Goal: Task Accomplishment & Management: Manage account settings

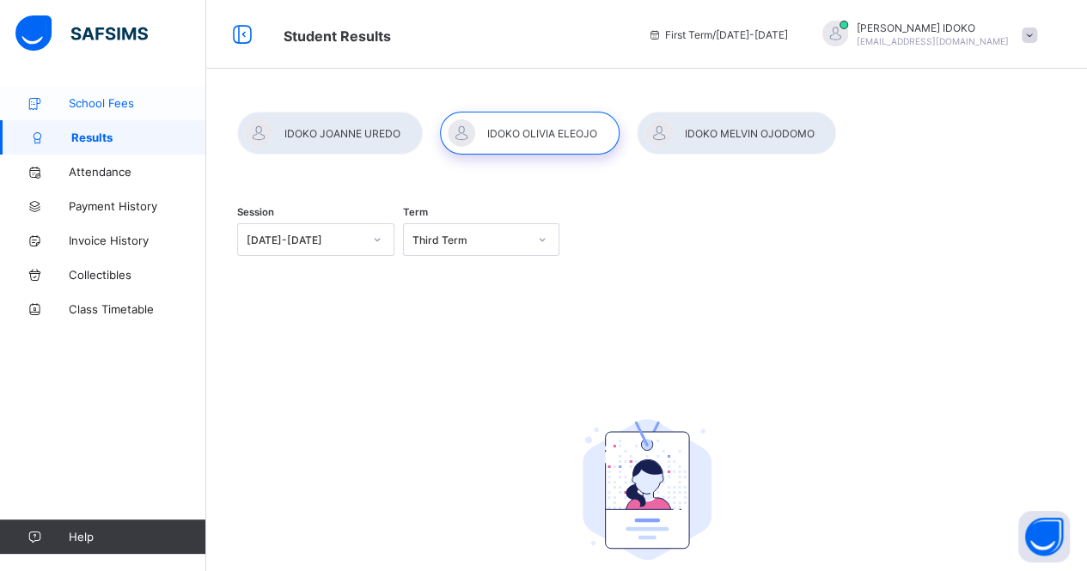
click at [108, 106] on span "School Fees" at bounding box center [137, 103] width 137 height 14
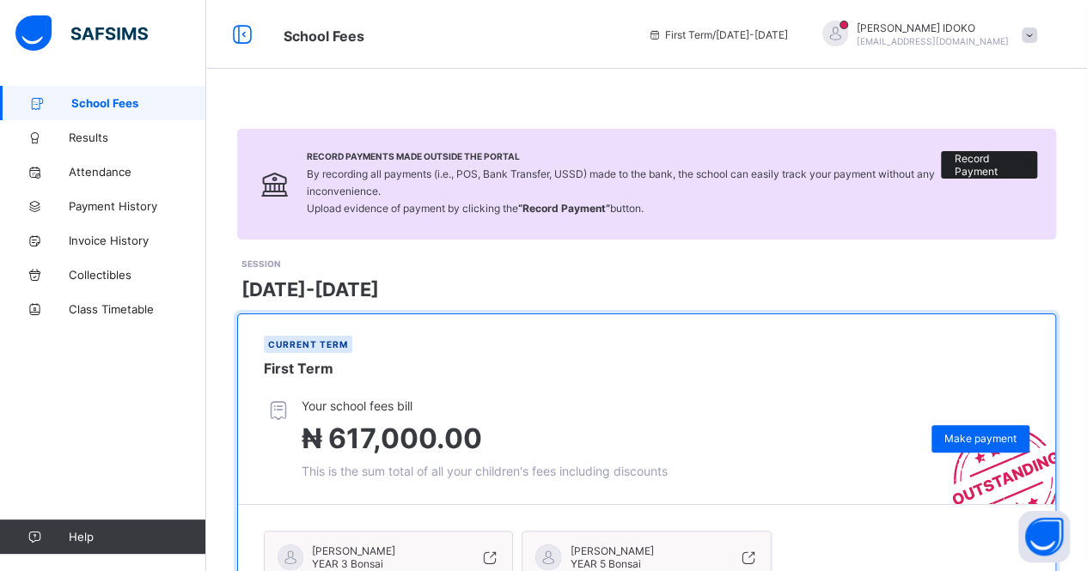
click at [986, 162] on span "Record Payment" at bounding box center [989, 165] width 70 height 26
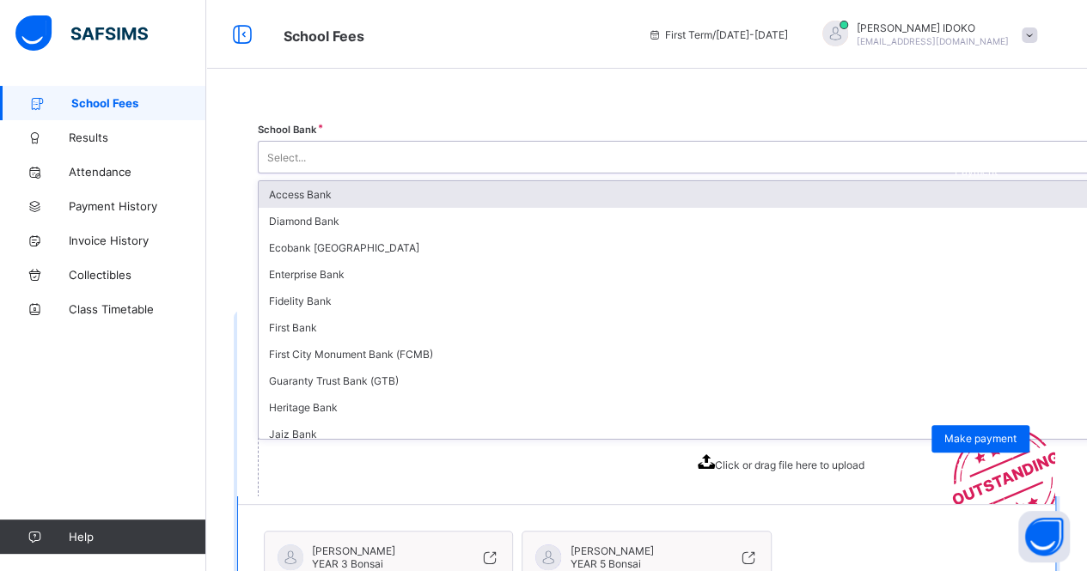
click at [737, 161] on div "Select..." at bounding box center [764, 157] width 1011 height 24
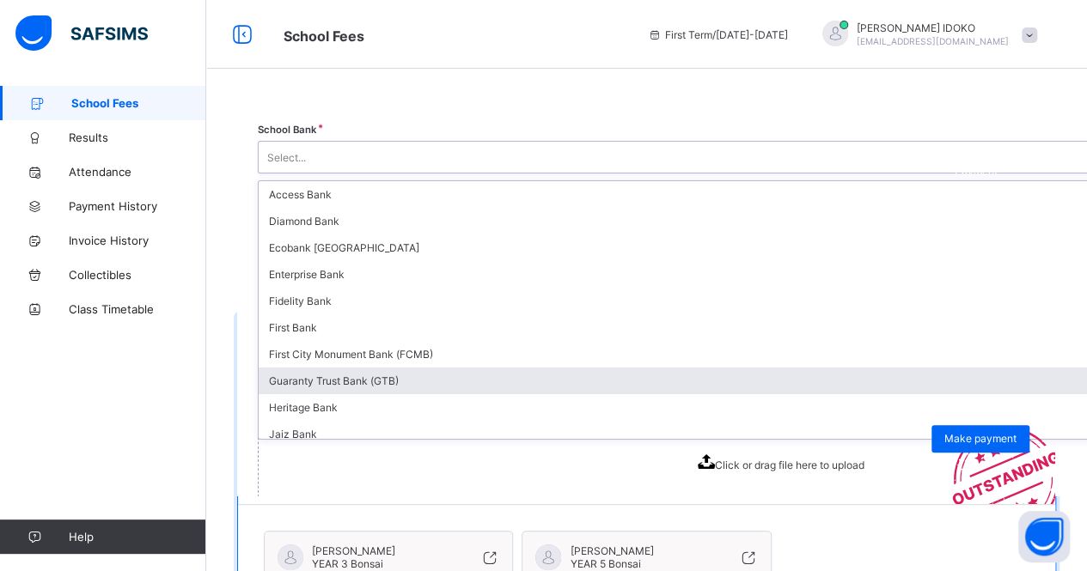
click at [708, 377] on div "Guaranty Trust Bank (GTB)" at bounding box center [781, 381] width 1044 height 27
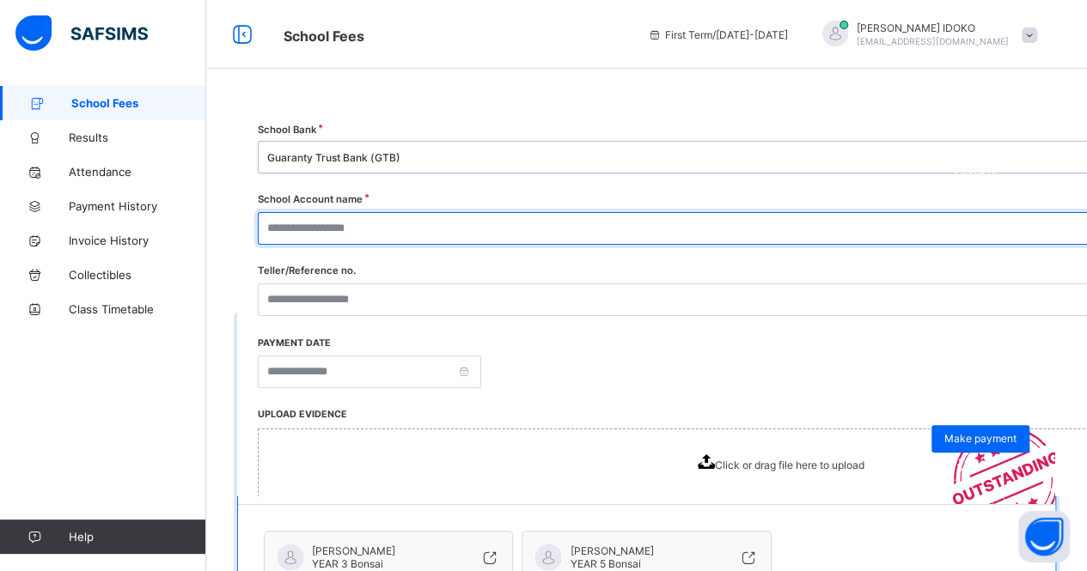
click at [713, 226] on input "text" at bounding box center [776, 228] width 1037 height 33
type input "**********"
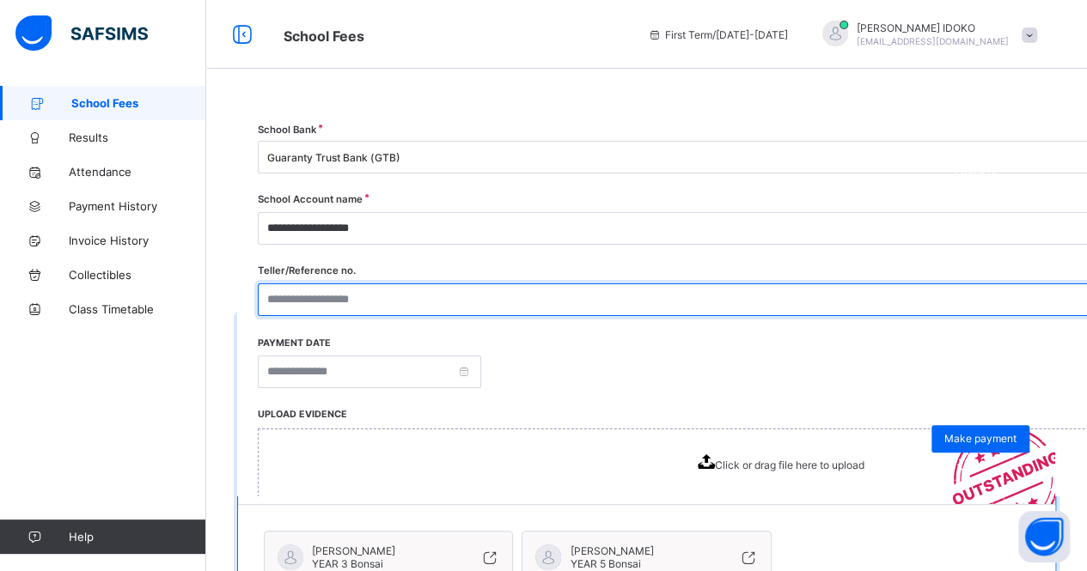
click at [716, 304] on input "text" at bounding box center [776, 300] width 1037 height 33
type input "**********"
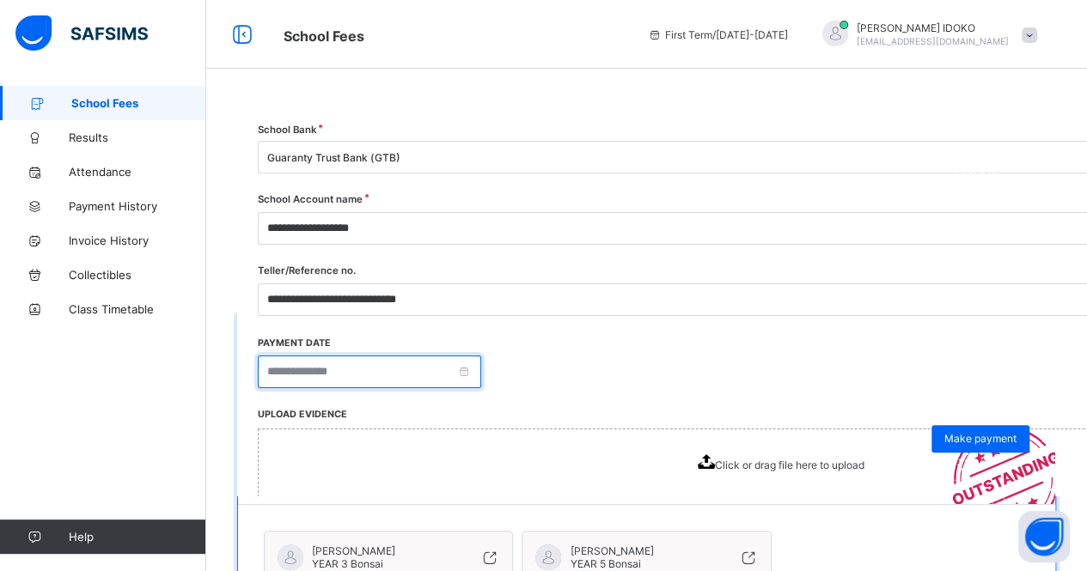
click at [481, 372] on input at bounding box center [369, 372] width 223 height 33
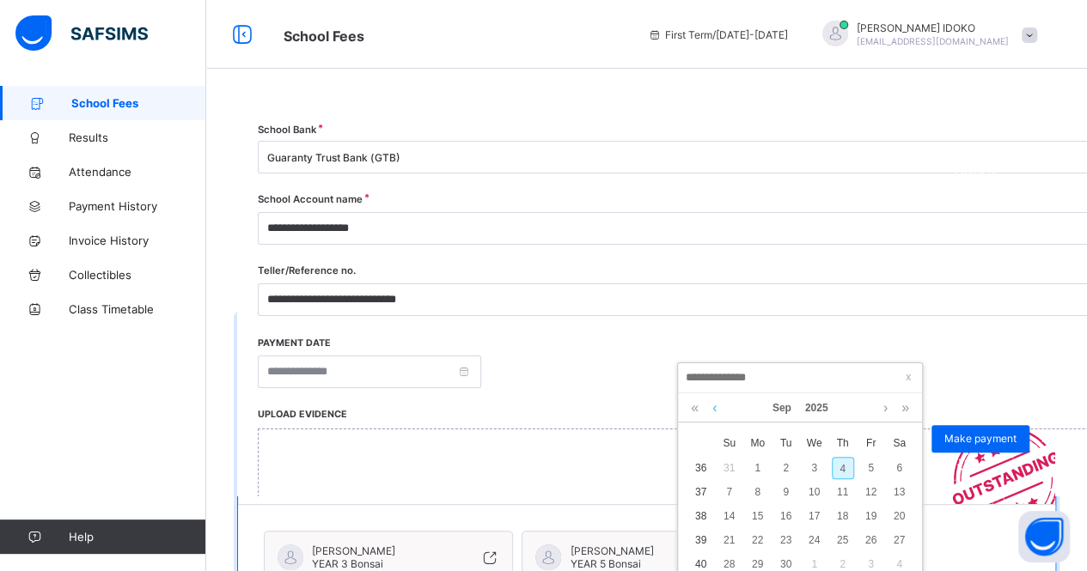
click at [711, 406] on link at bounding box center [714, 408] width 13 height 29
click at [839, 466] on div "5" at bounding box center [843, 468] width 22 height 22
type input "**********"
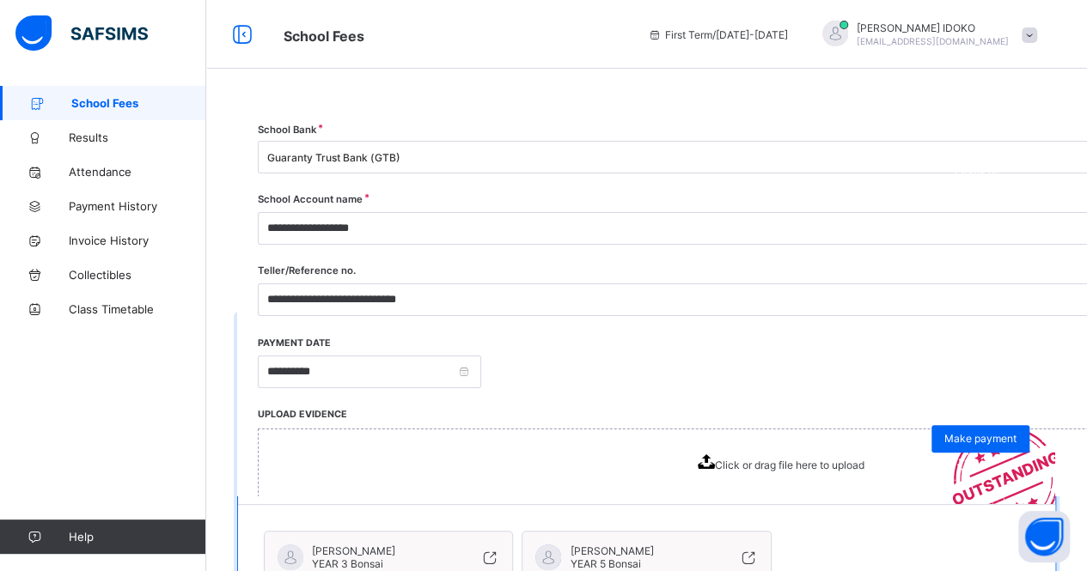
click at [820, 468] on span "Click or drag file here to upload" at bounding box center [790, 465] width 150 height 13
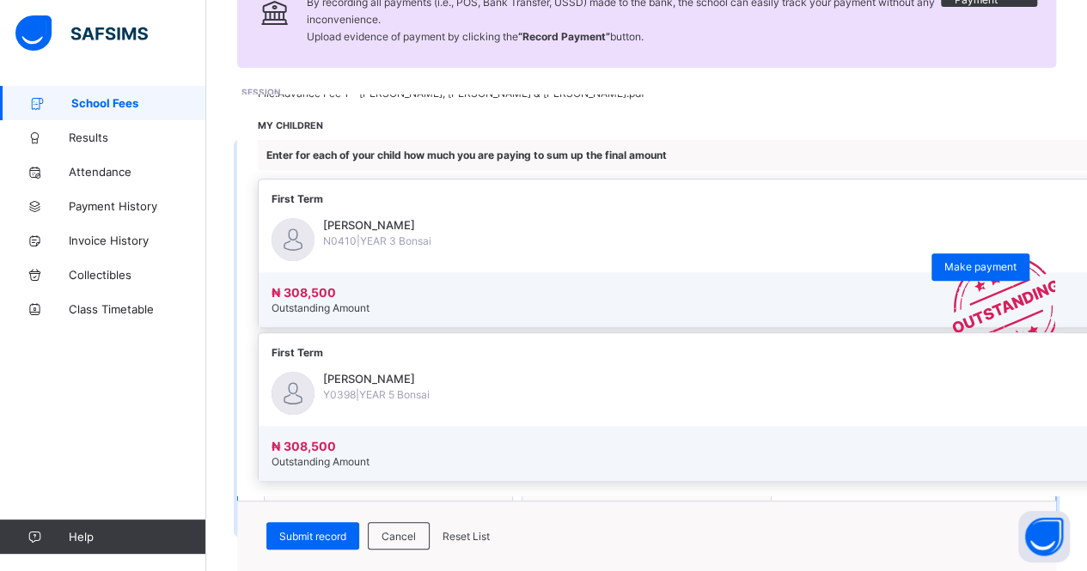
scroll to position [500, 0]
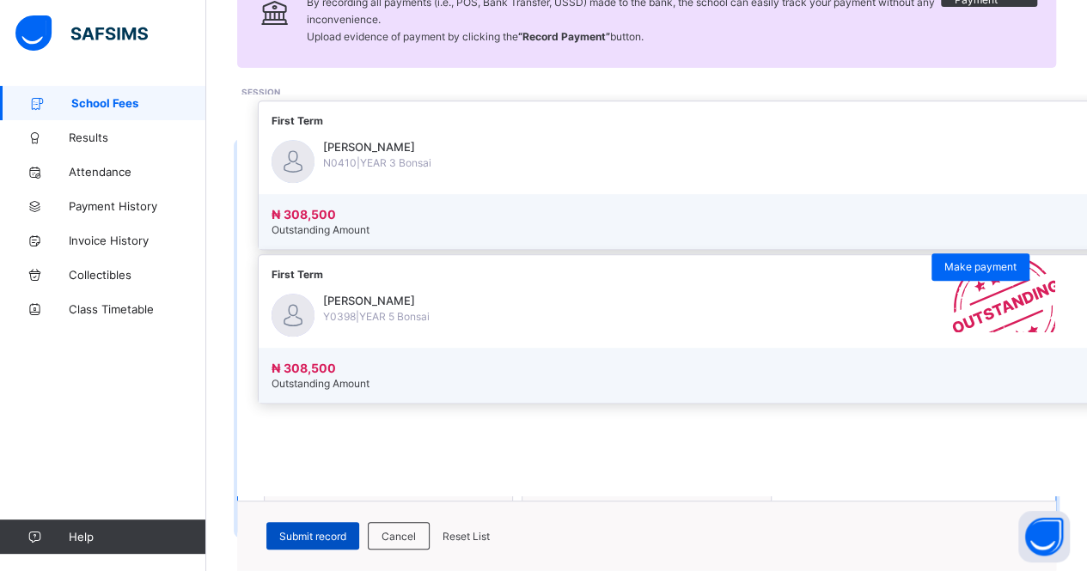
click at [346, 533] on span "Submit record" at bounding box center [312, 536] width 67 height 13
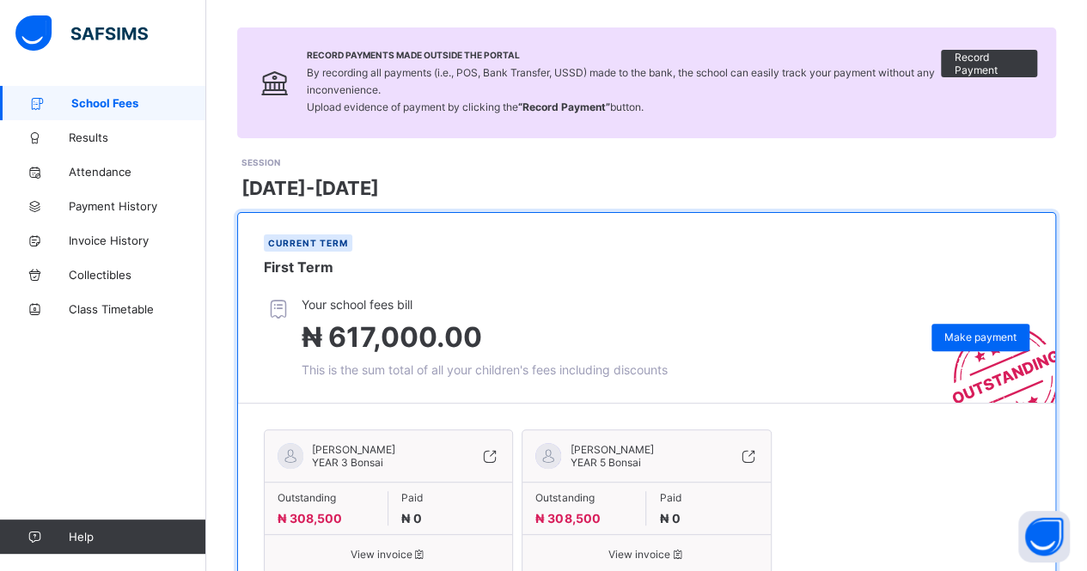
scroll to position [0, 0]
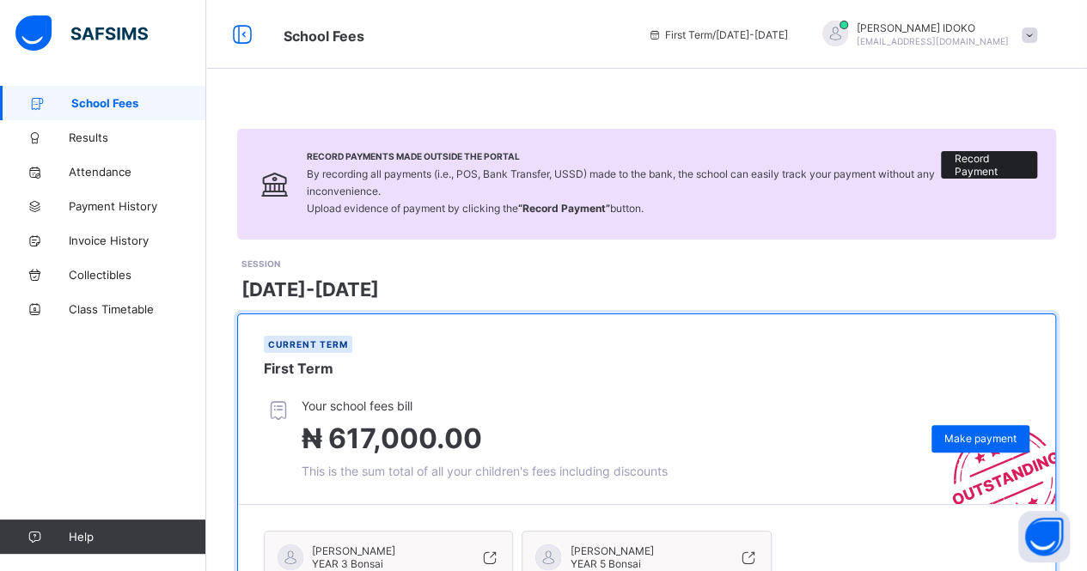
click at [980, 166] on span "Record Payment" at bounding box center [989, 165] width 70 height 26
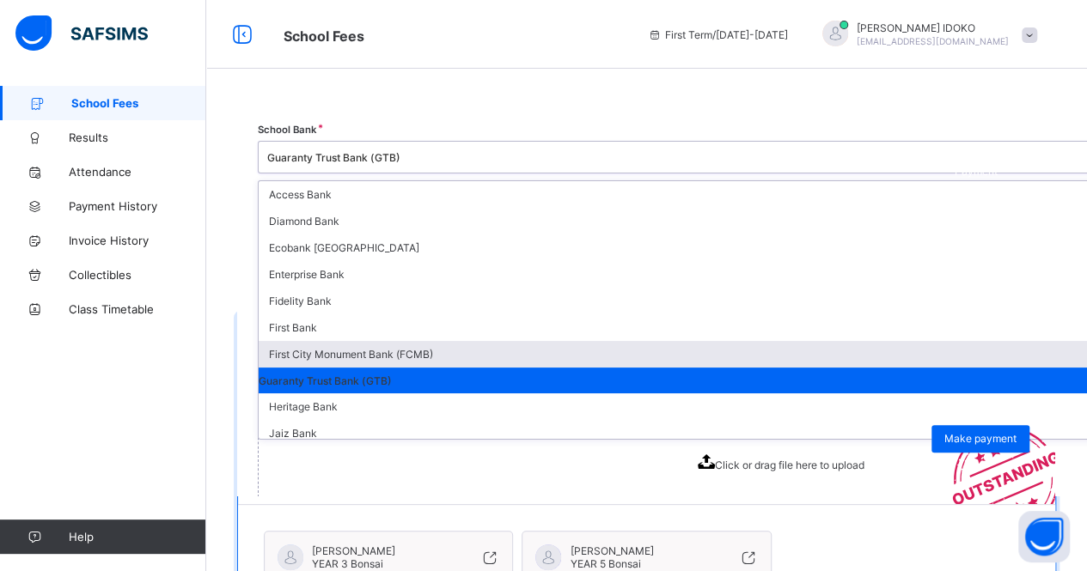
click at [798, 345] on div "First City Monument Bank (FCMB)" at bounding box center [781, 354] width 1044 height 27
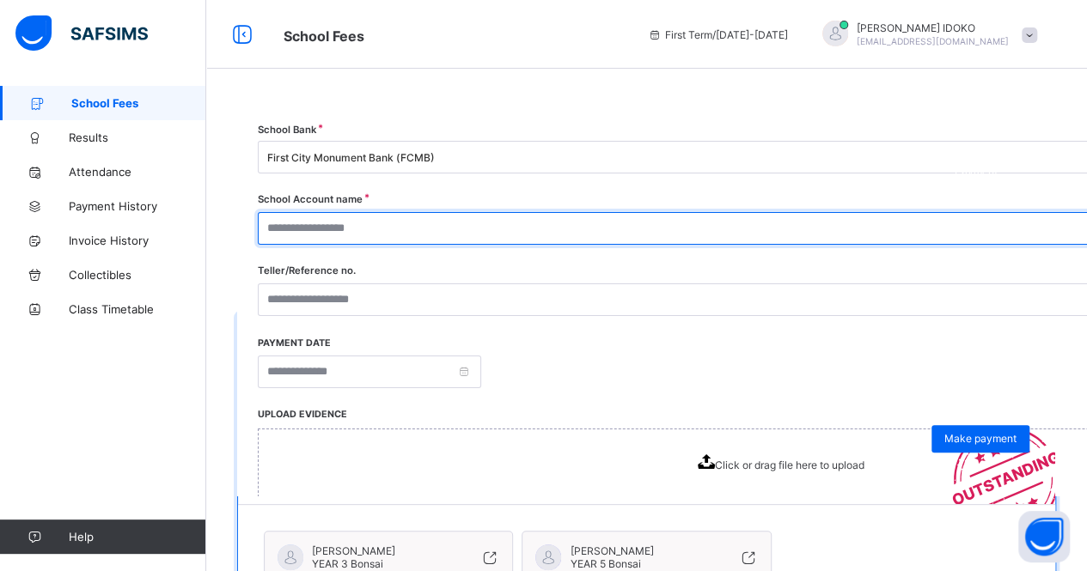
click at [739, 228] on input "text" at bounding box center [776, 228] width 1037 height 33
type input "**********"
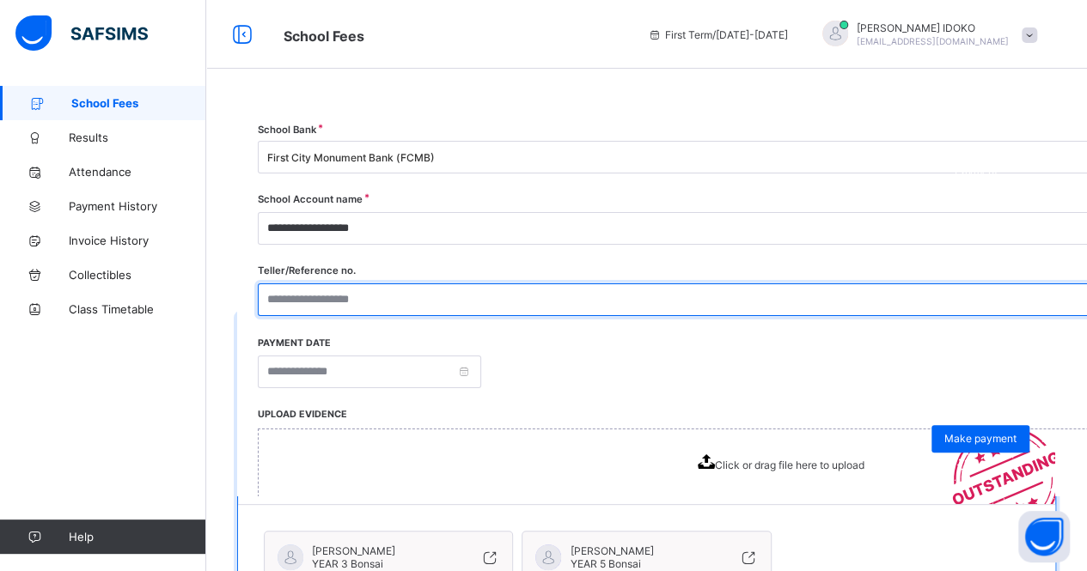
click at [715, 302] on input "text" at bounding box center [776, 300] width 1037 height 33
type input "**********"
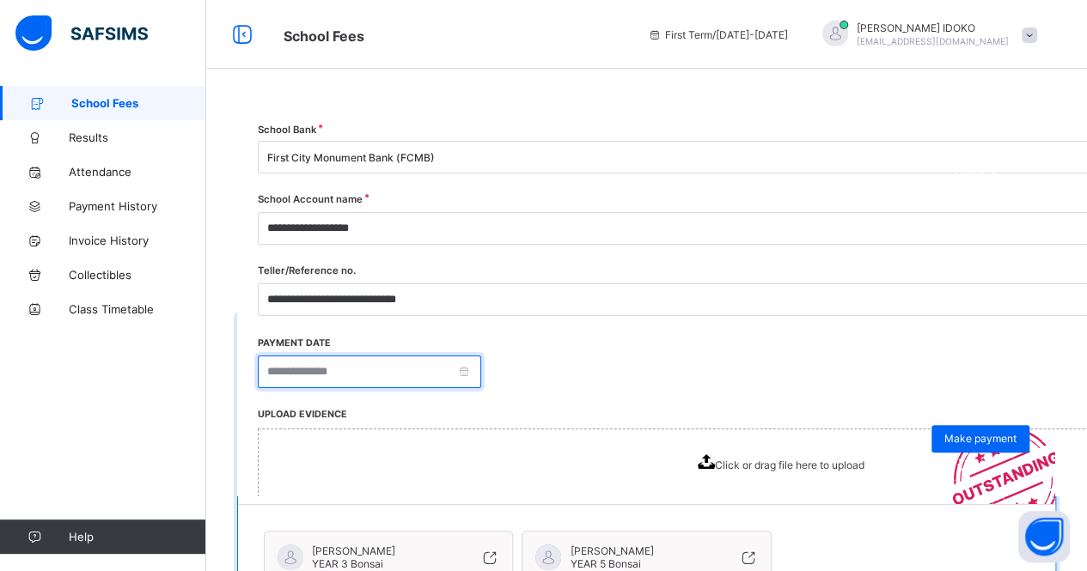
click at [481, 372] on input at bounding box center [369, 372] width 223 height 33
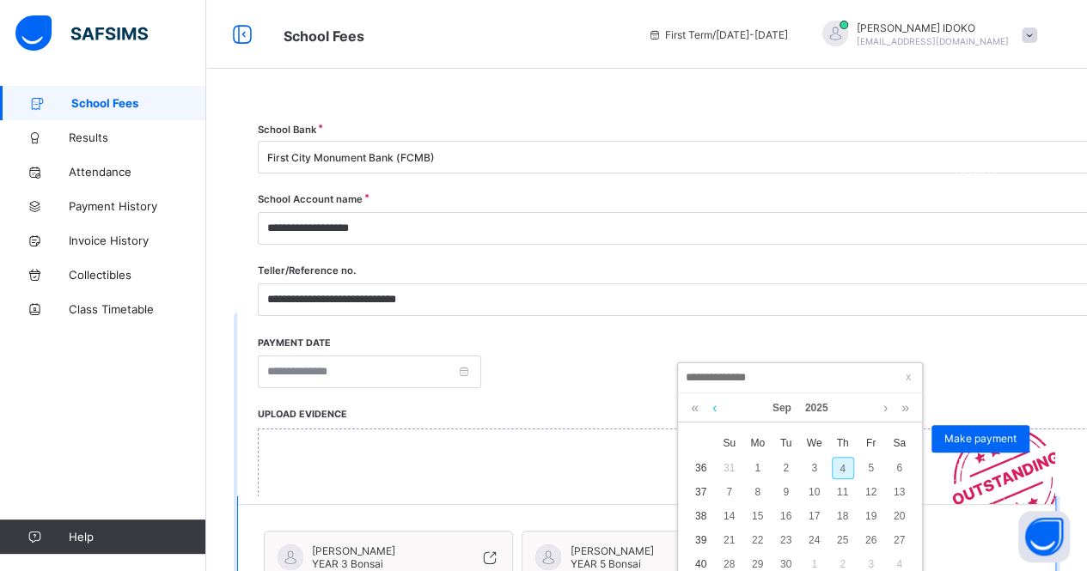
click at [717, 407] on link at bounding box center [714, 408] width 13 height 29
click at [863, 563] on div "29" at bounding box center [871, 564] width 22 height 22
type input "**********"
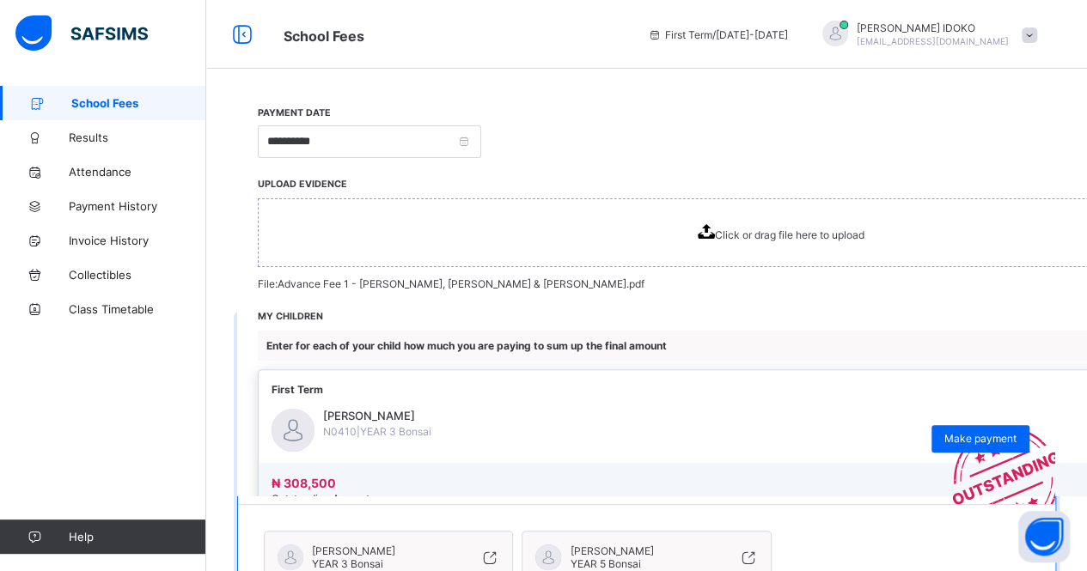
scroll to position [258, 0]
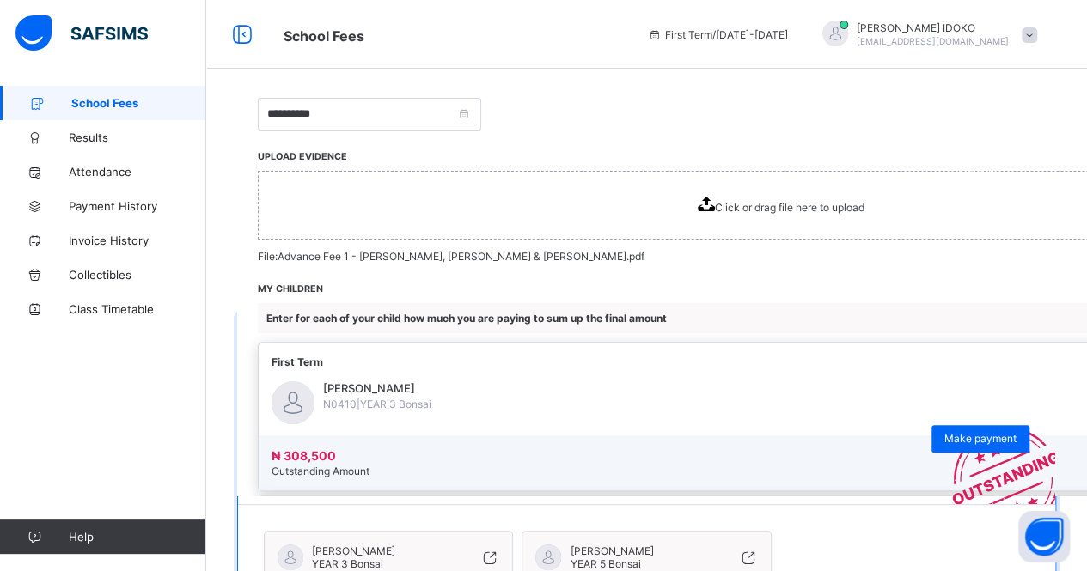
click at [837, 211] on span "Click or drag file here to upload" at bounding box center [790, 207] width 150 height 13
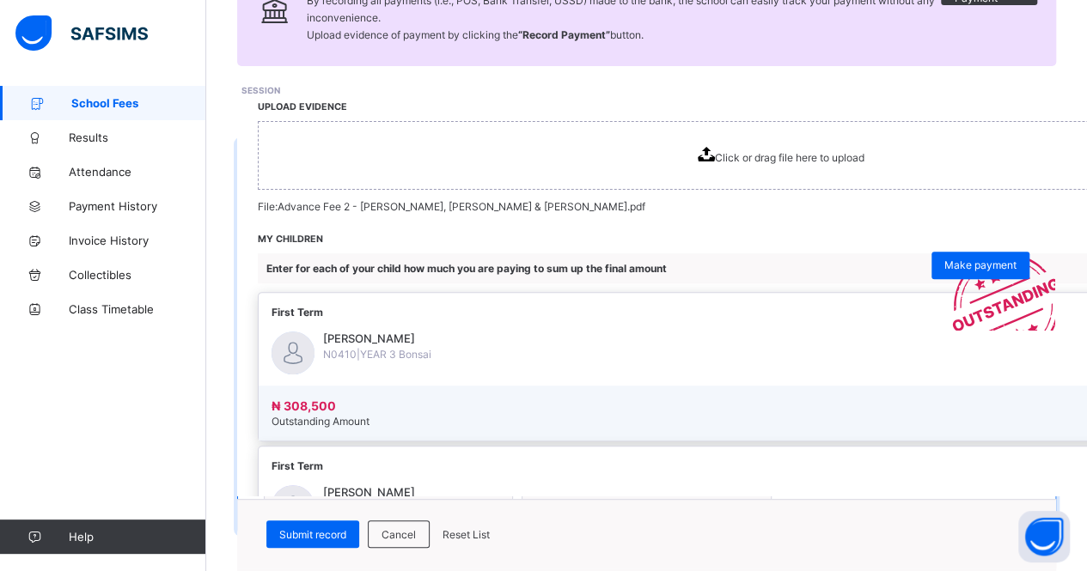
scroll to position [414, 0]
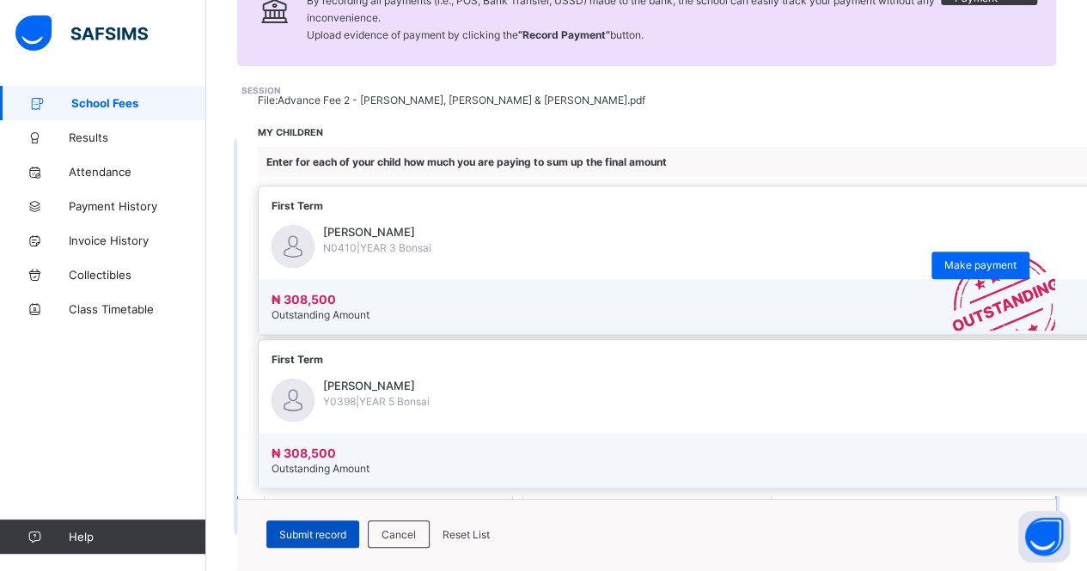
click at [346, 532] on span "Submit record" at bounding box center [312, 534] width 67 height 13
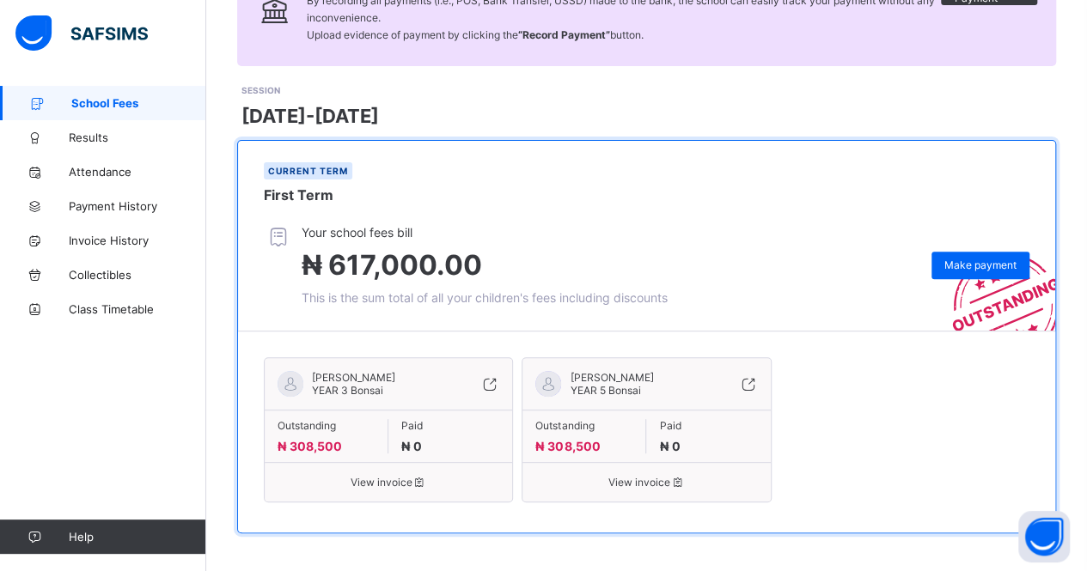
scroll to position [0, 0]
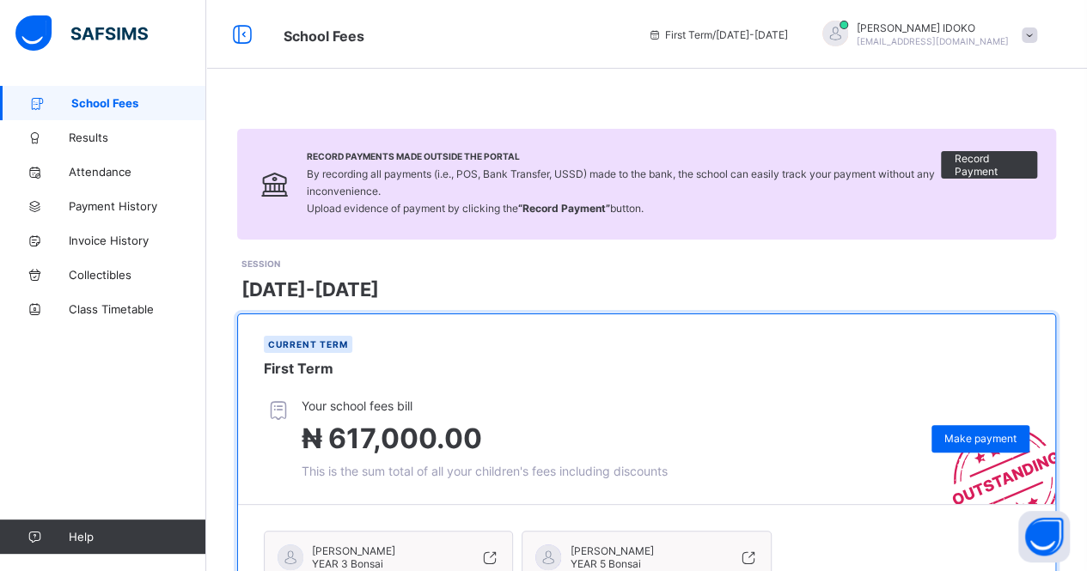
click at [662, 33] on icon at bounding box center [655, 34] width 15 height 13
click at [788, 38] on span "First Term / [DATE]-[DATE]" at bounding box center [718, 34] width 140 height 13
click at [116, 212] on span "Payment History" at bounding box center [137, 206] width 137 height 14
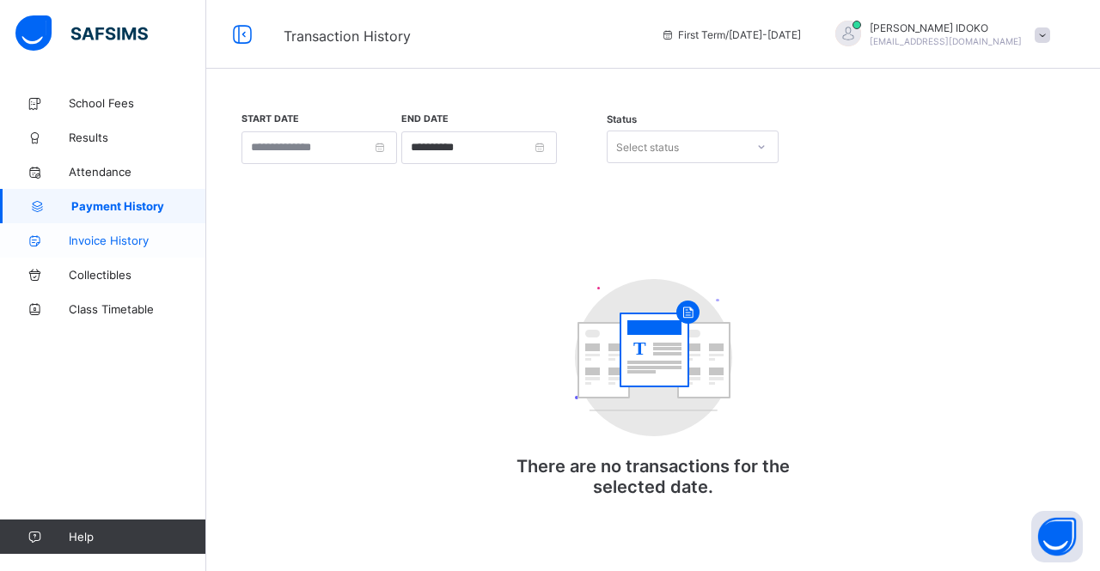
click at [98, 247] on span "Invoice History" at bounding box center [137, 241] width 137 height 14
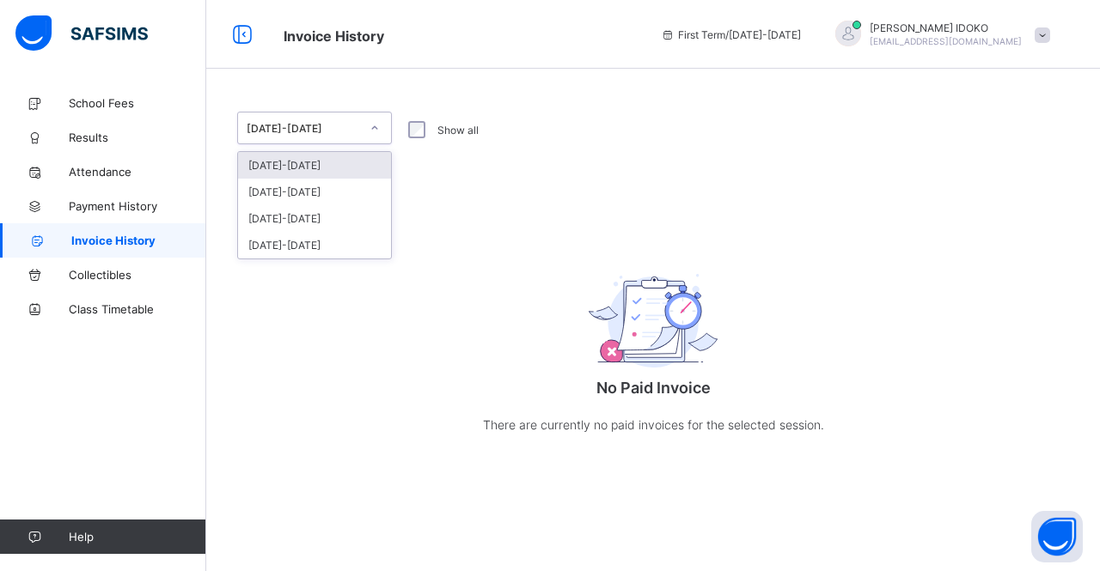
click at [371, 128] on icon at bounding box center [374, 127] width 10 height 17
click at [303, 188] on div "[DATE]-[DATE]" at bounding box center [314, 192] width 153 height 27
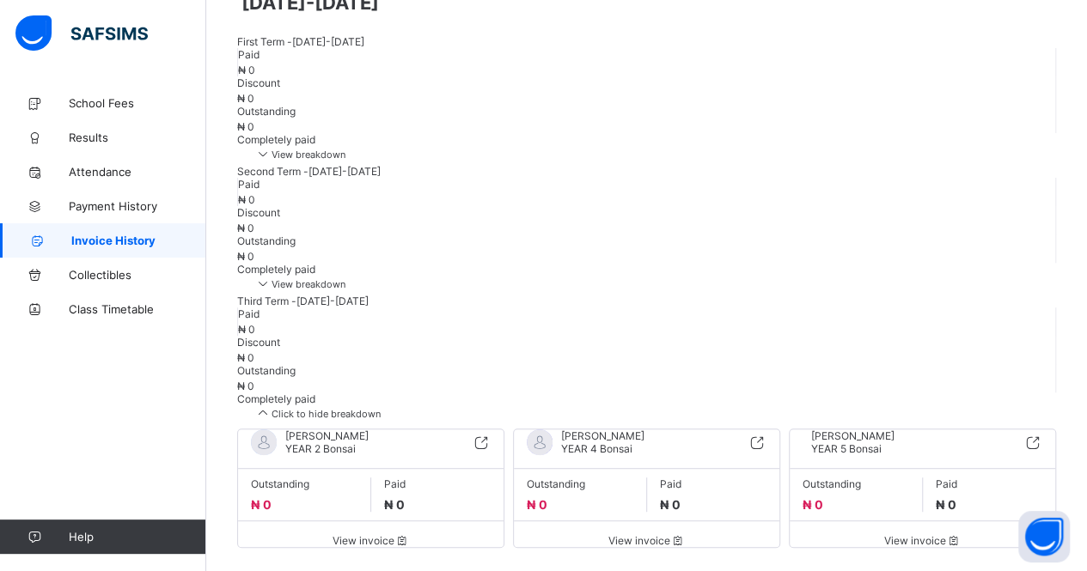
click at [103, 241] on span "Invoice History" at bounding box center [138, 241] width 135 height 14
click at [98, 173] on span "Attendance" at bounding box center [137, 172] width 137 height 14
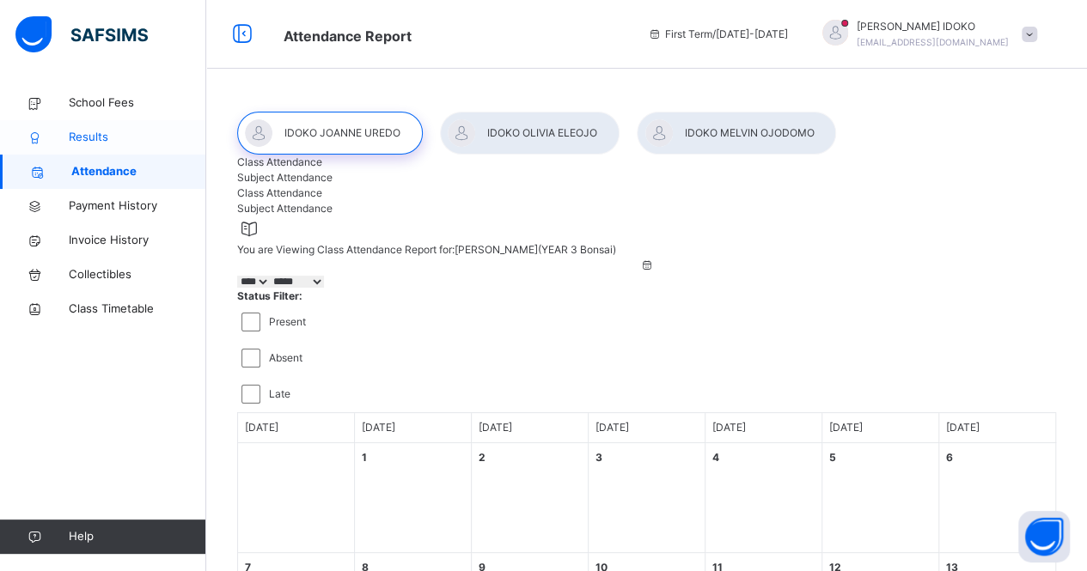
click at [96, 138] on span "Results" at bounding box center [137, 137] width 137 height 17
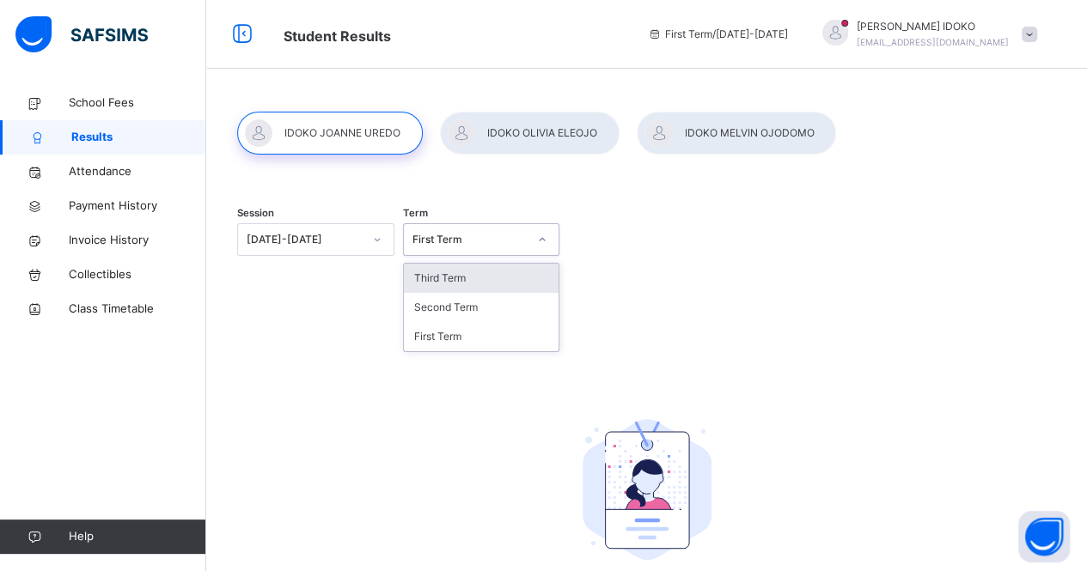
click at [547, 241] on icon at bounding box center [542, 239] width 10 height 17
click at [454, 282] on div "Third Term" at bounding box center [482, 278] width 156 height 29
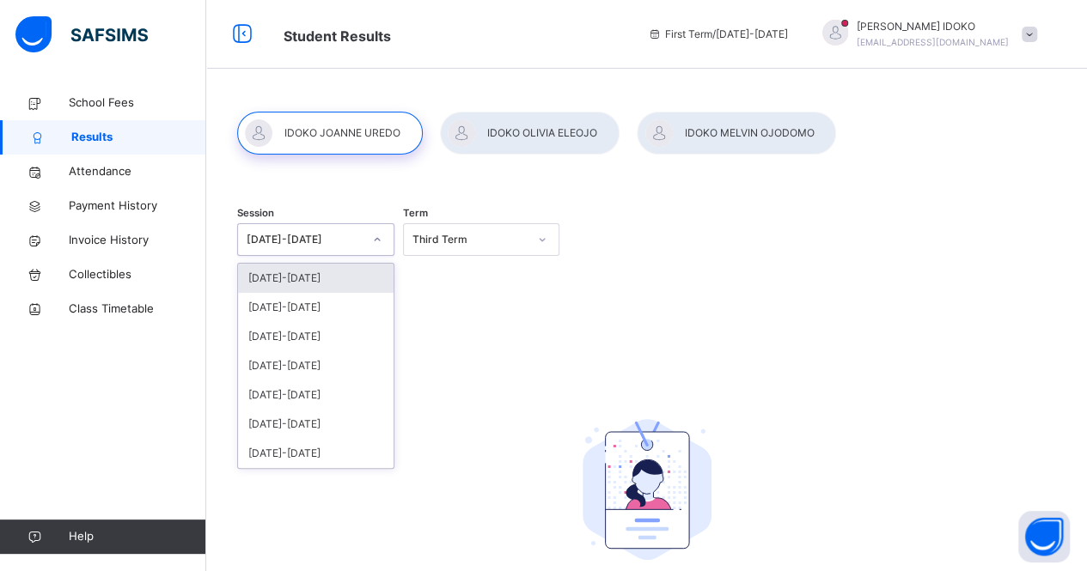
click at [379, 243] on icon at bounding box center [377, 239] width 10 height 17
click at [287, 304] on div "[DATE]-[DATE]" at bounding box center [316, 307] width 156 height 29
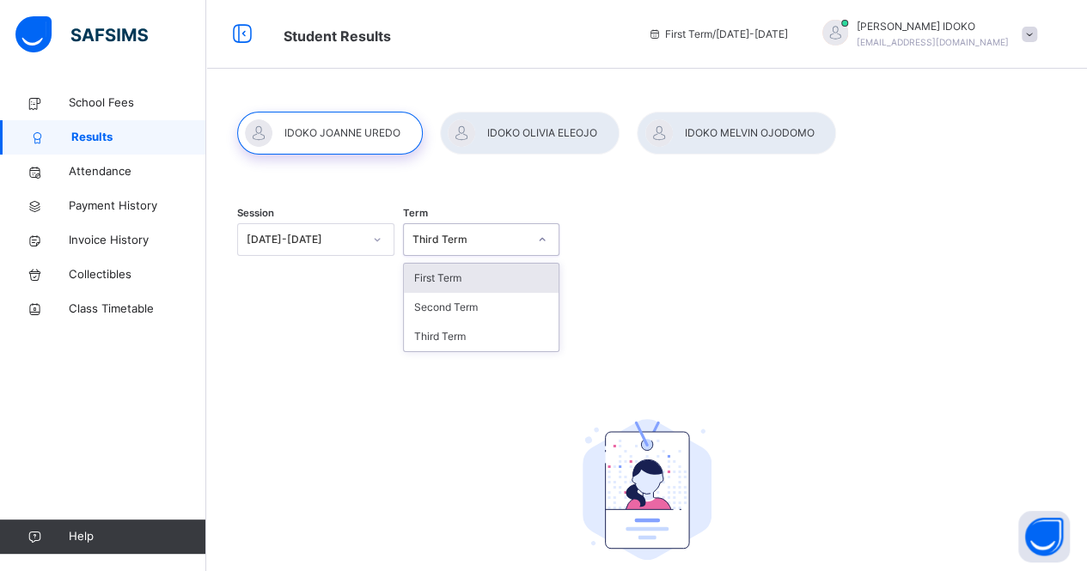
click at [553, 236] on div at bounding box center [542, 239] width 29 height 27
click at [447, 283] on div "First Term" at bounding box center [482, 278] width 156 height 29
click at [545, 240] on icon at bounding box center [542, 239] width 10 height 17
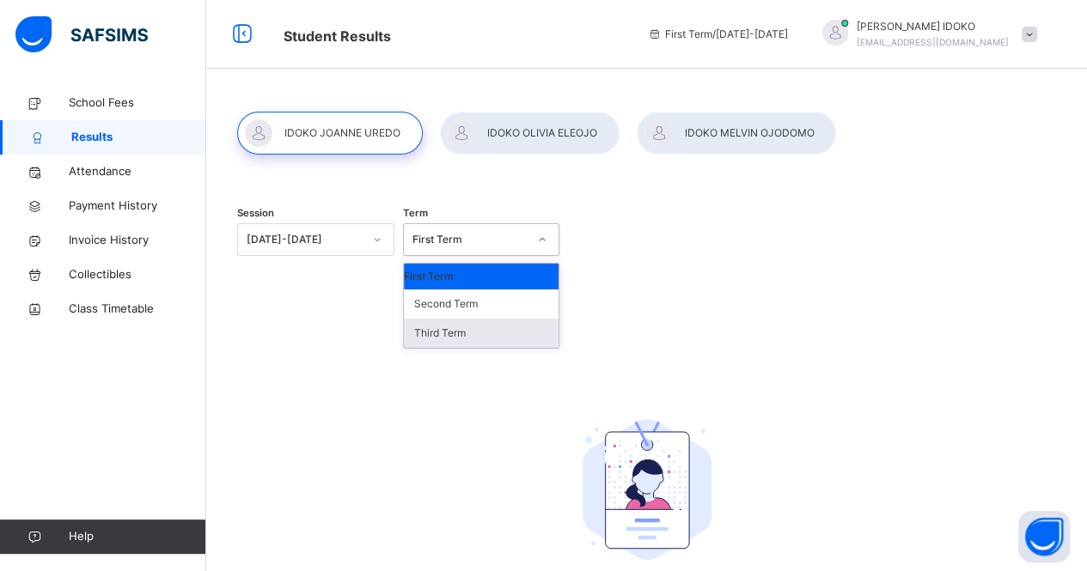
click at [454, 345] on div "Third Term" at bounding box center [482, 333] width 156 height 29
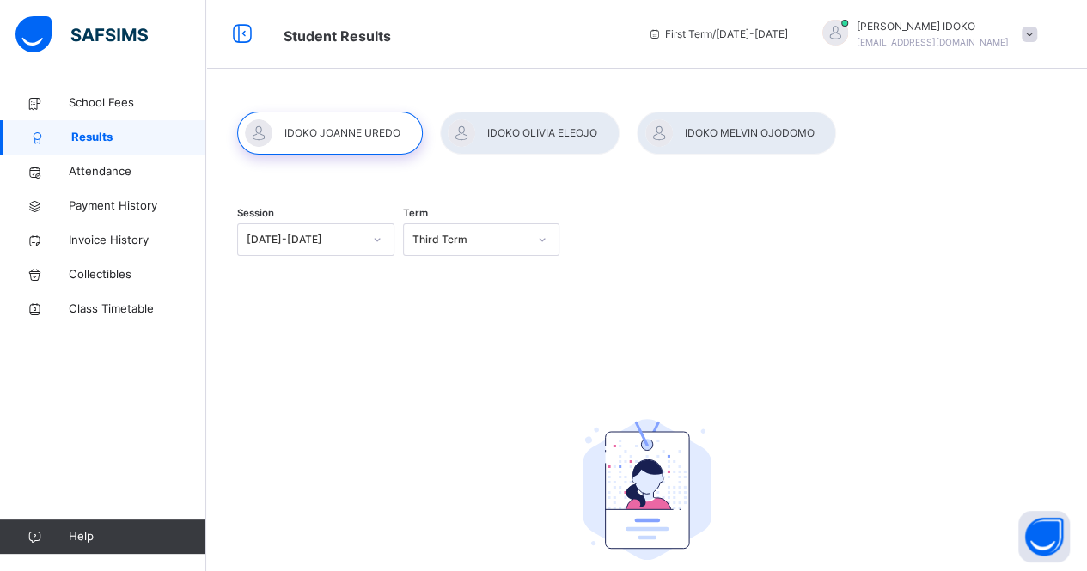
click at [529, 137] on div at bounding box center [530, 133] width 180 height 43
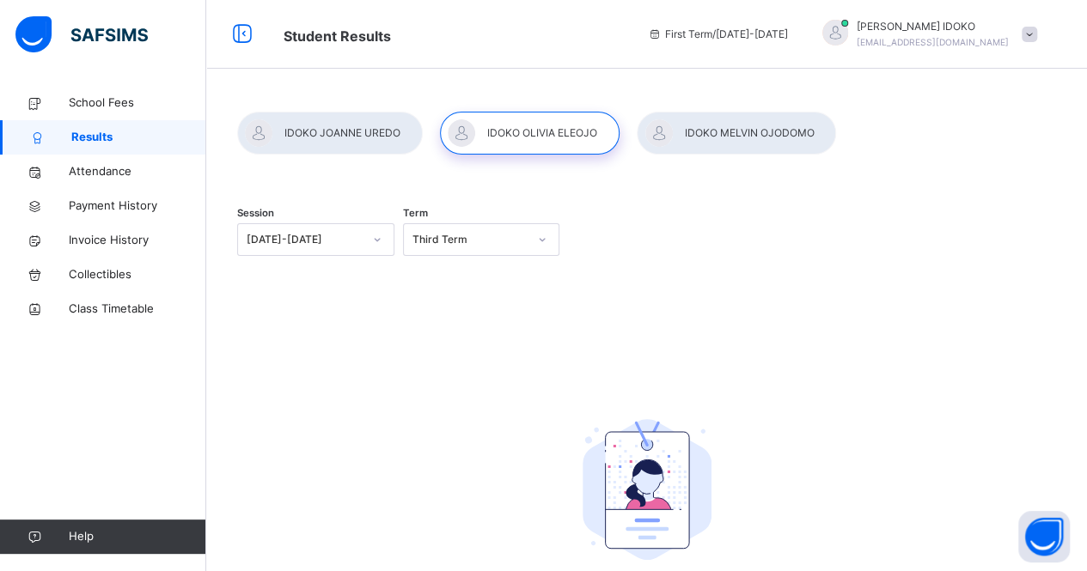
click at [755, 139] on div at bounding box center [736, 133] width 199 height 43
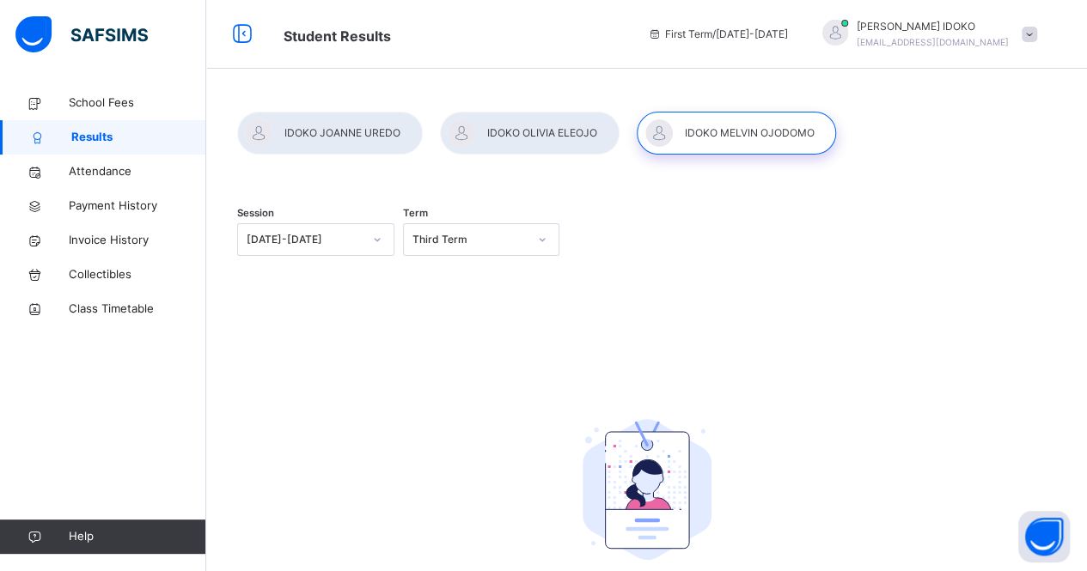
click at [1037, 39] on span at bounding box center [1029, 34] width 15 height 15
click at [356, 355] on div "Session [DATE]-[DATE] Term Third Term No Report Available This child has no rep…" at bounding box center [646, 427] width 819 height 476
click at [88, 95] on span "School Fees" at bounding box center [137, 103] width 137 height 17
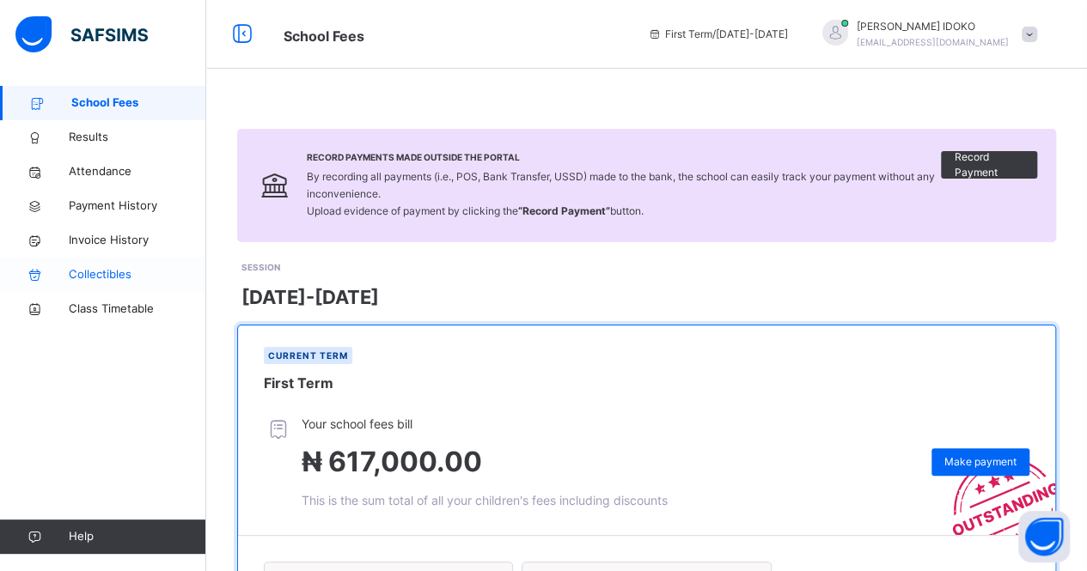
click at [98, 272] on span "Collectibles" at bounding box center [137, 274] width 137 height 17
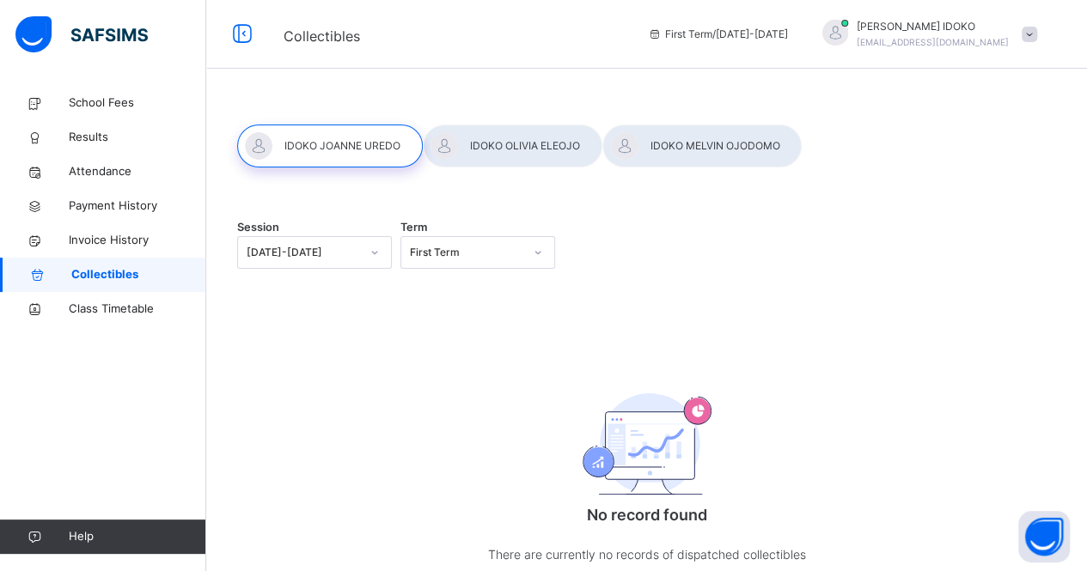
click at [788, 39] on span "First Term / [DATE]-[DATE]" at bounding box center [718, 34] width 140 height 15
click at [662, 35] on icon at bounding box center [655, 33] width 15 height 13
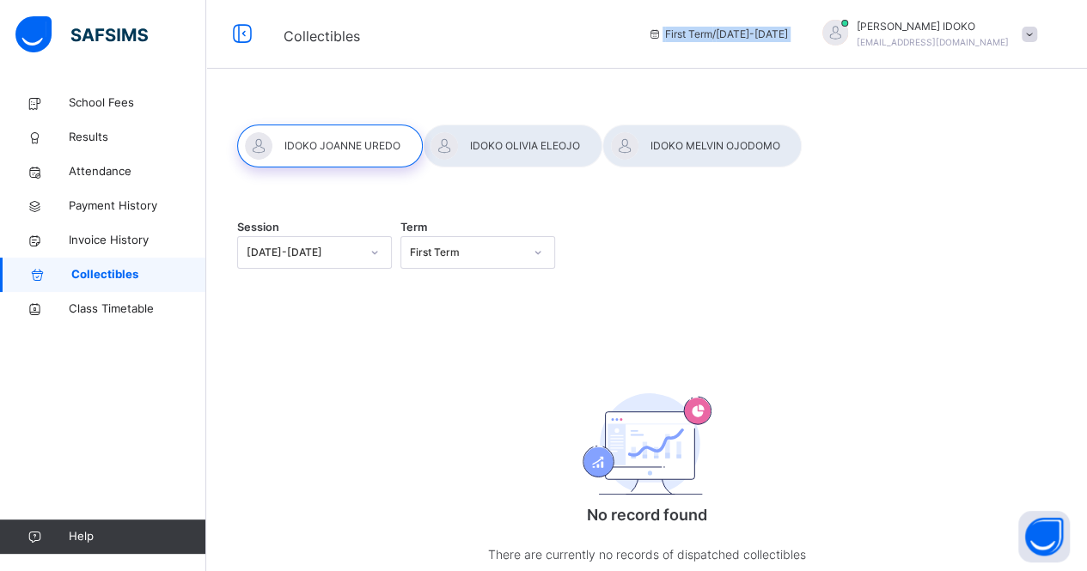
click at [797, 43] on div "First Term / [DATE]-[DATE]" at bounding box center [717, 34] width 157 height 69
click at [788, 35] on span "First Term / [DATE]-[DATE]" at bounding box center [718, 34] width 140 height 15
click at [848, 31] on div at bounding box center [835, 33] width 26 height 26
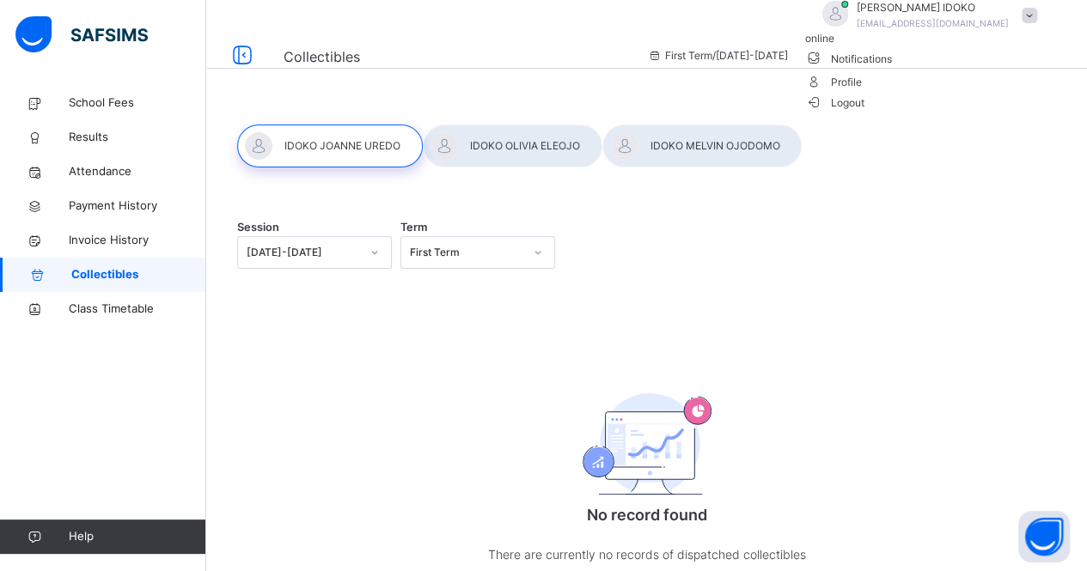
click at [988, 70] on span "Notifications" at bounding box center [925, 57] width 241 height 23
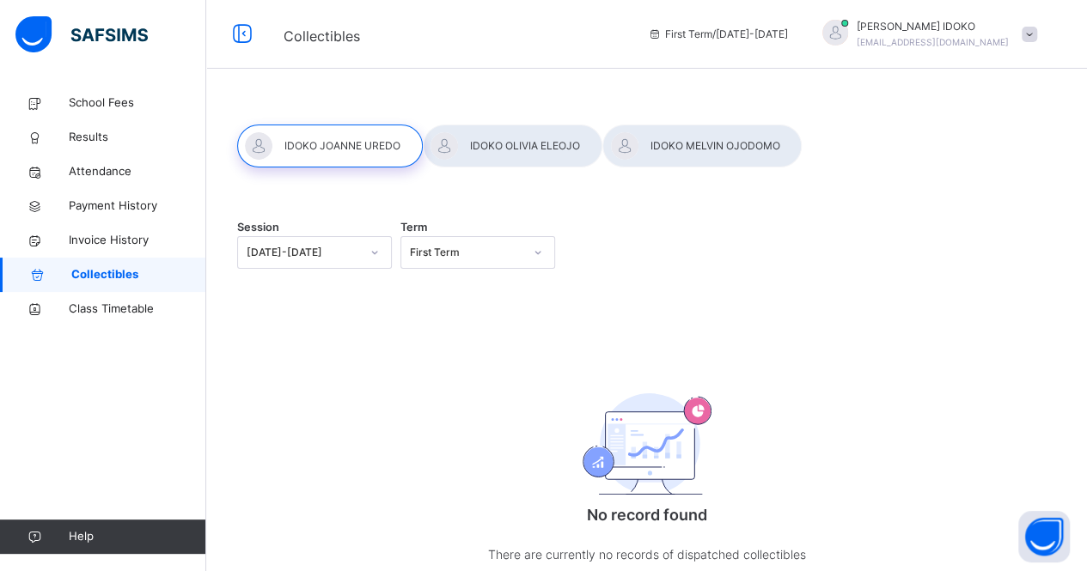
click at [933, 24] on span "[PERSON_NAME]" at bounding box center [933, 26] width 152 height 15
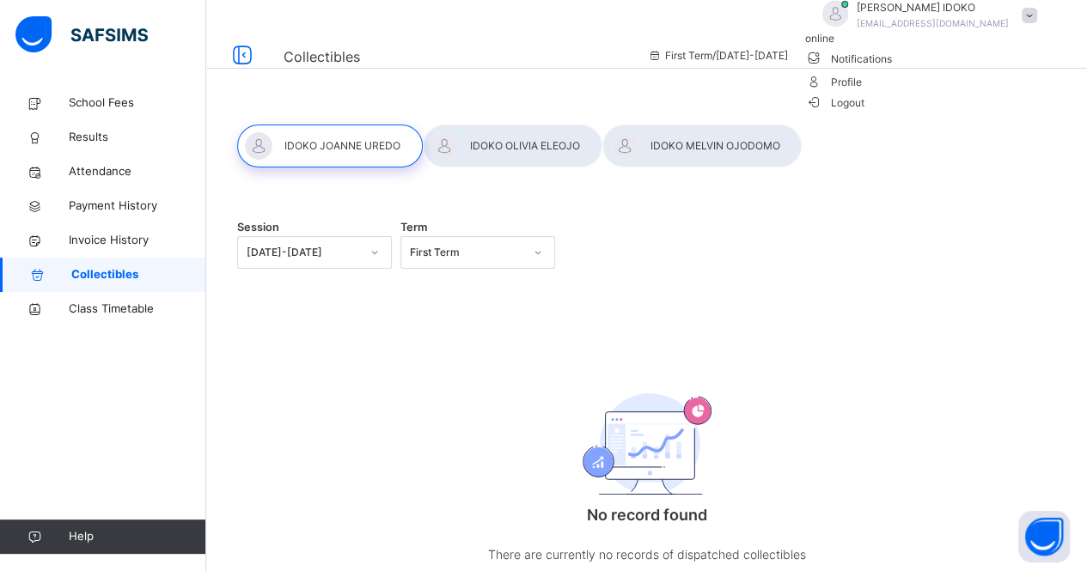
click at [864, 112] on span "Logout" at bounding box center [834, 103] width 59 height 18
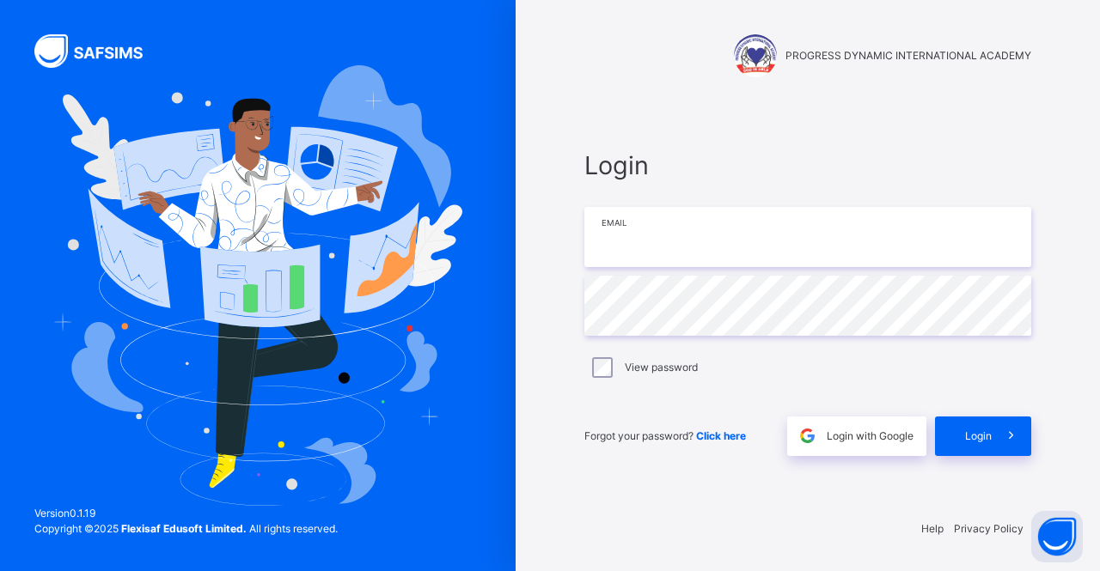
click at [665, 237] on input "email" at bounding box center [807, 237] width 447 height 60
type input "**********"
click at [974, 436] on span "Login" at bounding box center [978, 436] width 27 height 15
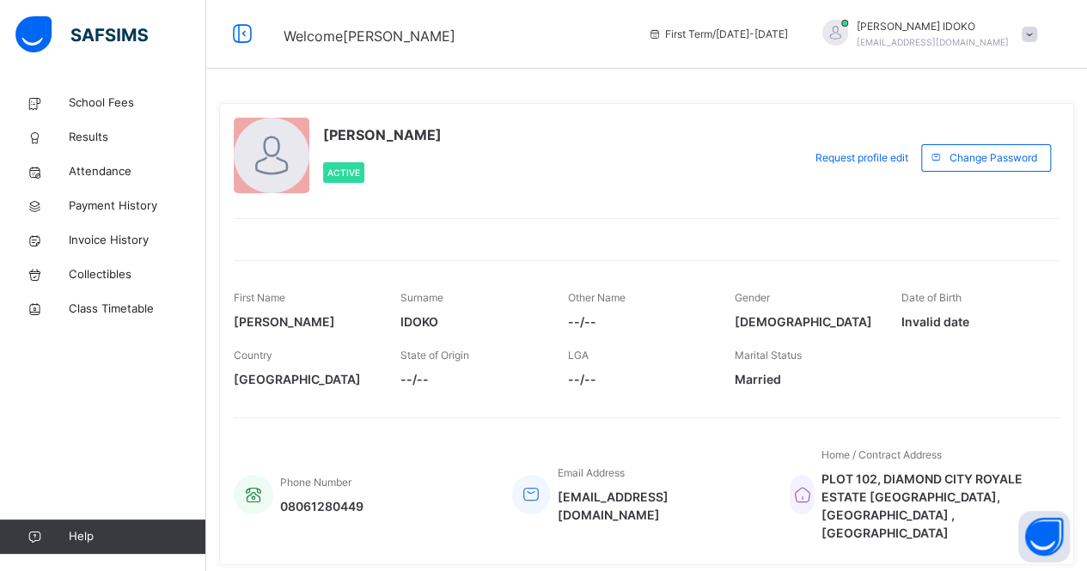
click at [781, 34] on span "First Term / [DATE]-[DATE]" at bounding box center [718, 34] width 140 height 15
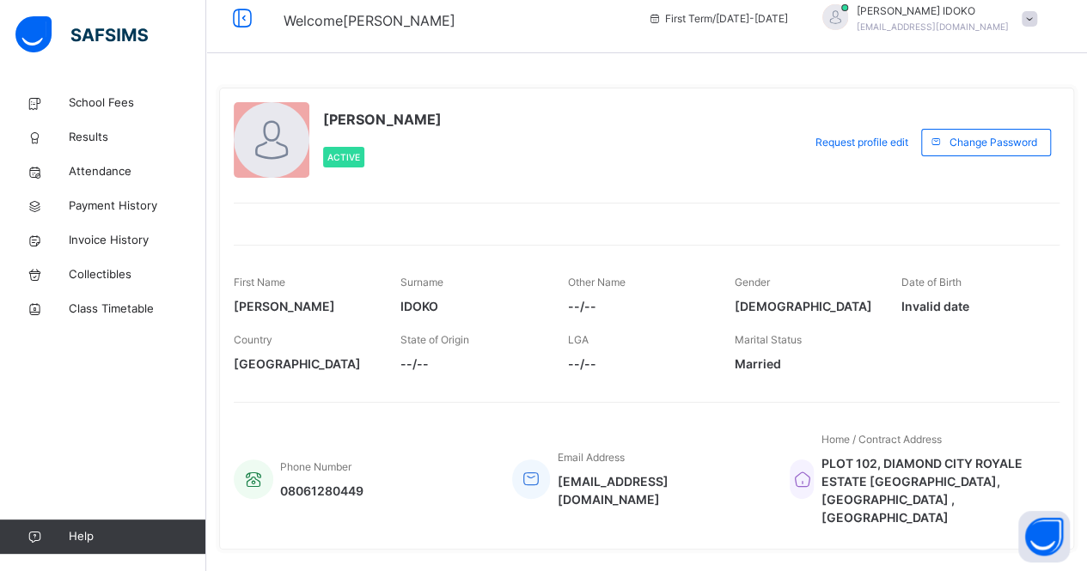
scroll to position [24, 0]
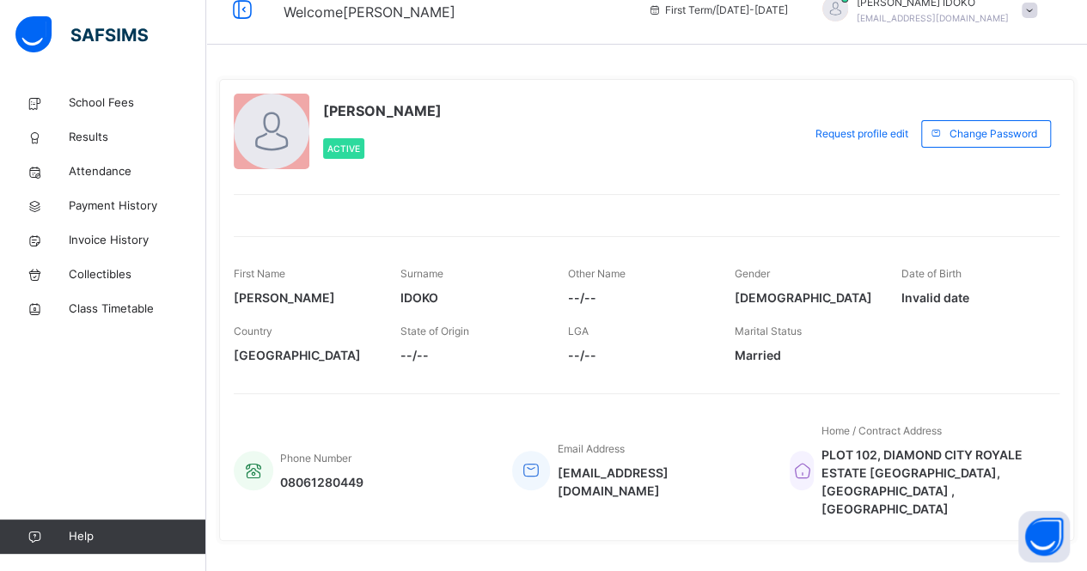
click at [590, 351] on span "--/--" at bounding box center [637, 355] width 141 height 18
click at [602, 278] on span "Other Name" at bounding box center [596, 273] width 58 height 13
click at [971, 4] on span "[PERSON_NAME]" at bounding box center [933, 2] width 152 height 15
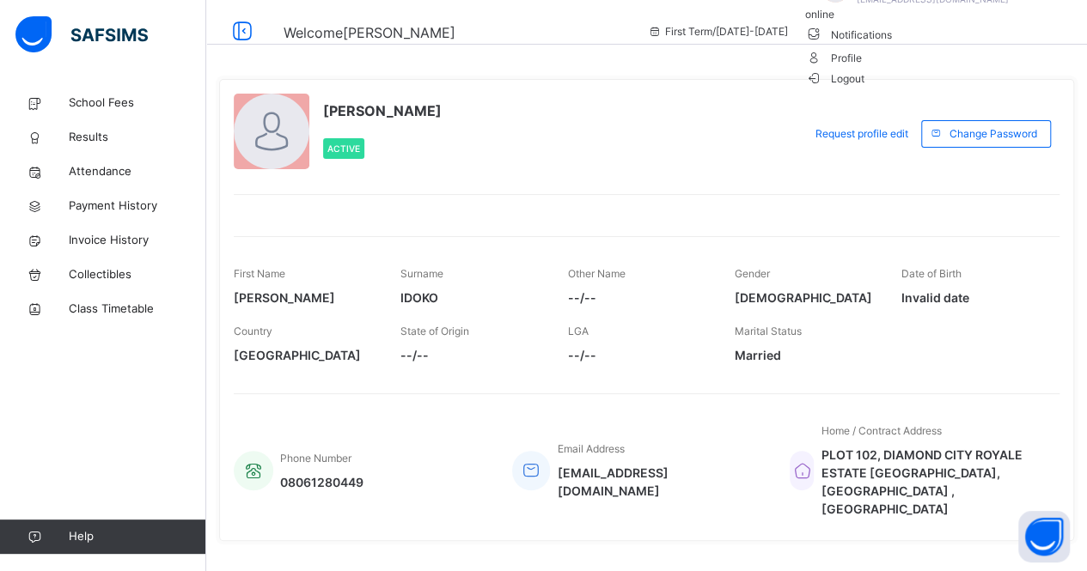
click at [864, 88] on span "Logout" at bounding box center [834, 79] width 59 height 18
